Goal: Find contact information: Find contact information

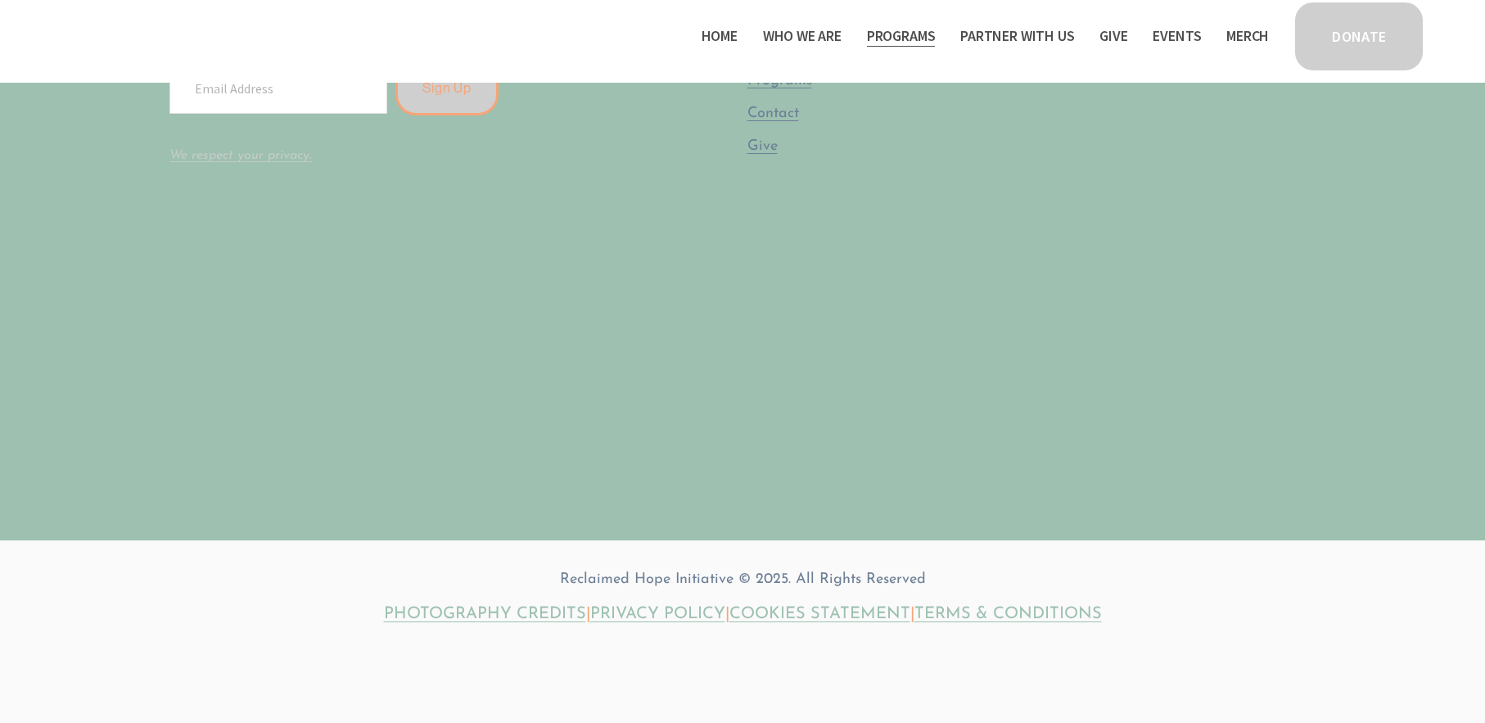
scroll to position [4476, 0]
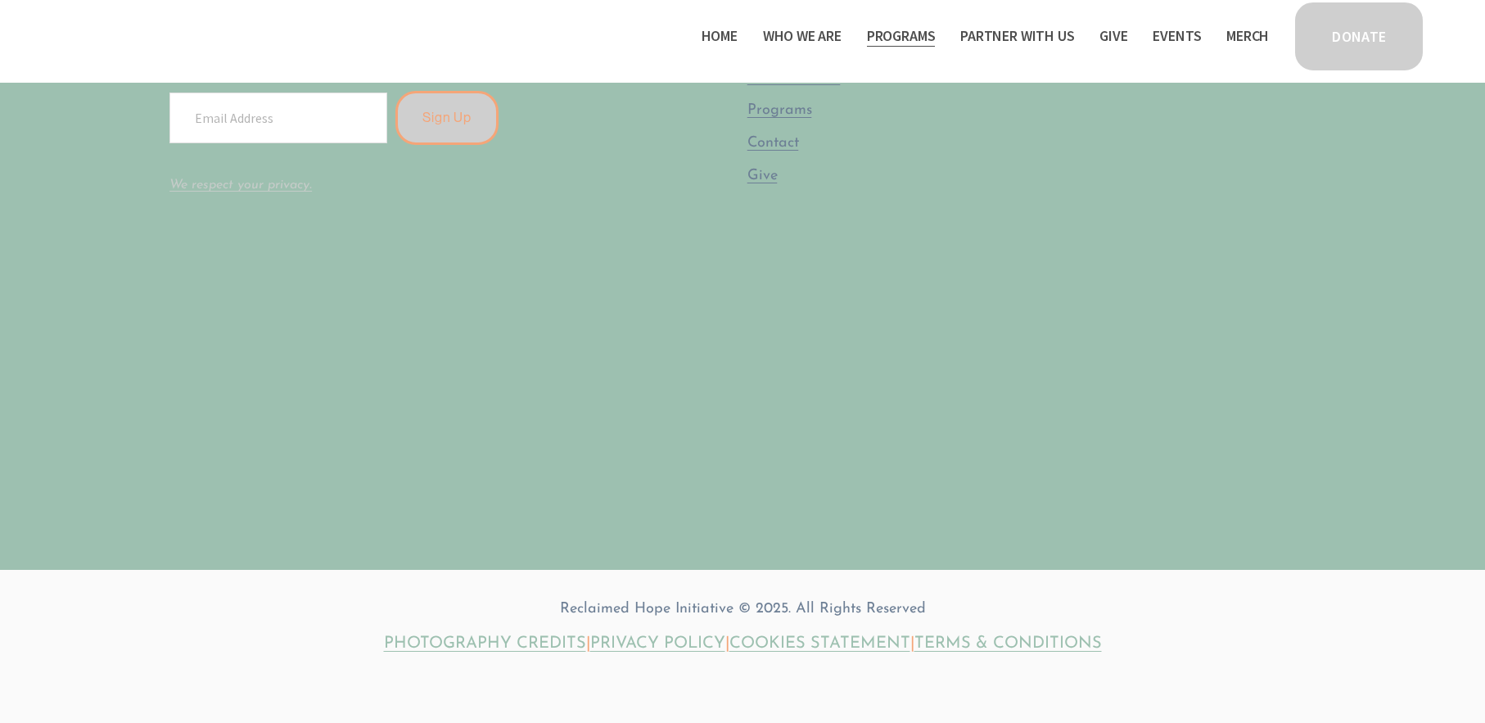
click at [0, 0] on span "Contact" at bounding box center [0, 0] width 0 height 0
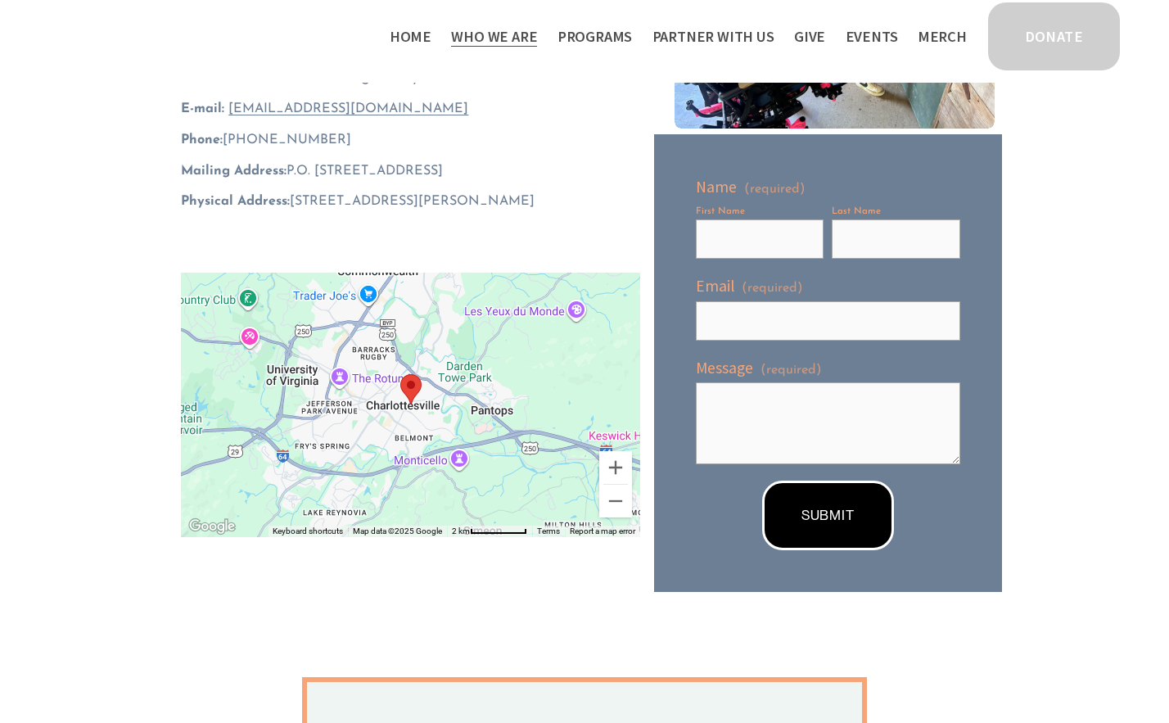
scroll to position [164, 0]
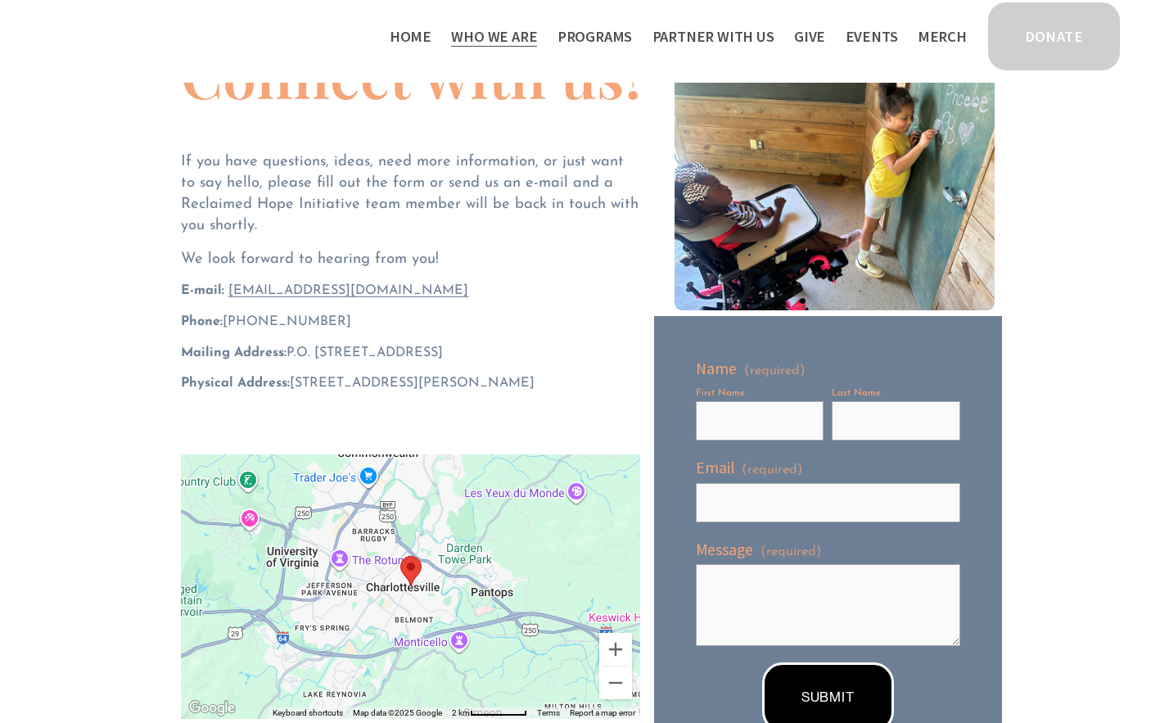
drag, startPoint x: 440, startPoint y: 294, endPoint x: 229, endPoint y: 299, distance: 211.3
click at [229, 299] on p "E-mail: [EMAIL_ADDRESS][DOMAIN_NAME]" at bounding box center [410, 291] width 459 height 19
copy span "[EMAIL_ADDRESS][DOMAIN_NAME]"
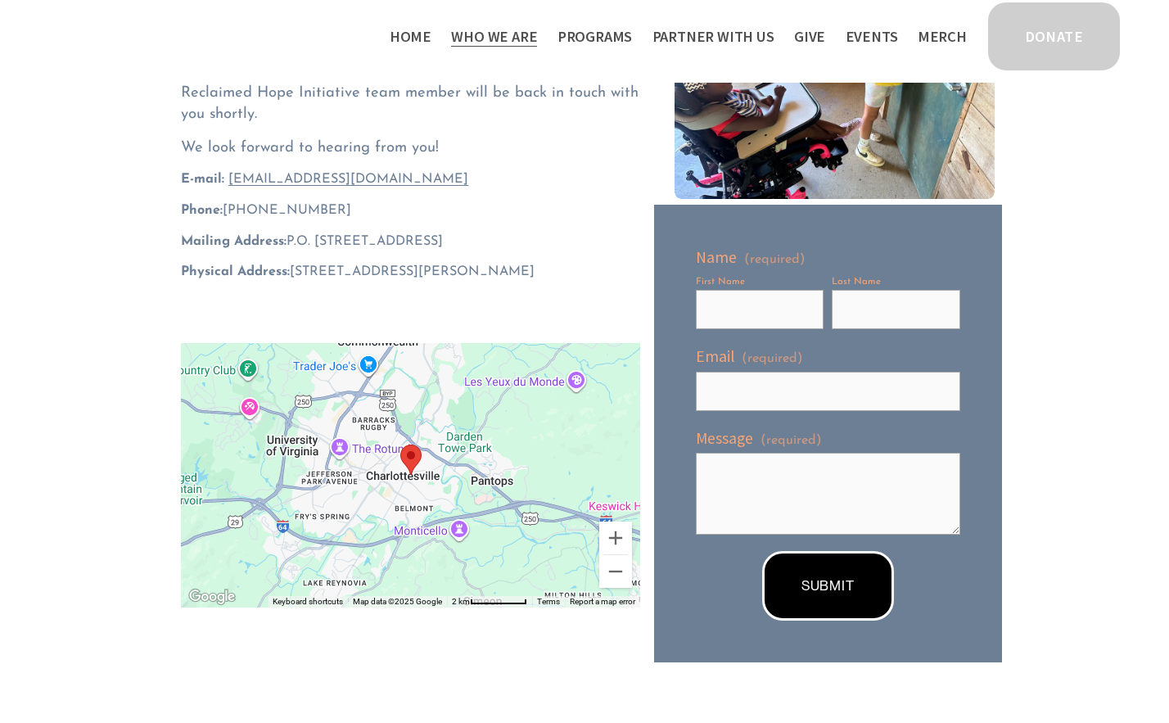
scroll to position [246, 0]
